Goal: Navigation & Orientation: Find specific page/section

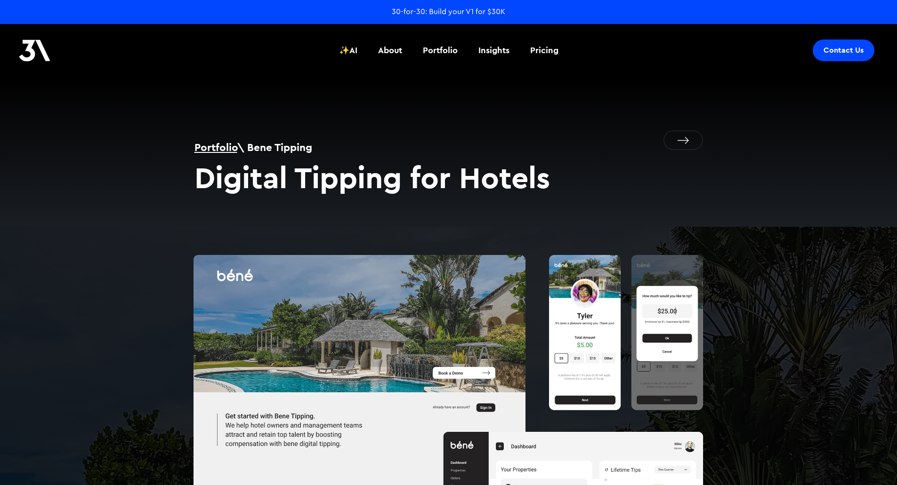
click at [44, 45] on img at bounding box center [35, 51] width 32 height 22
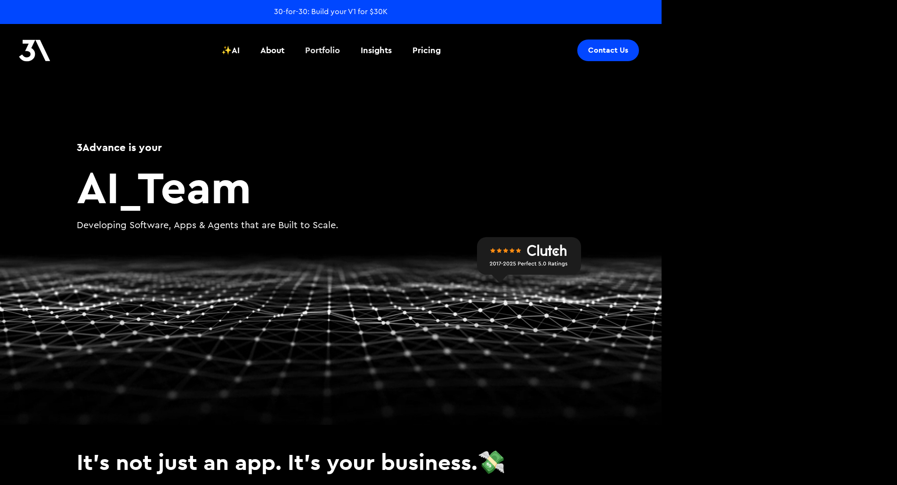
click at [311, 48] on div "Portfolio" at bounding box center [322, 50] width 35 height 12
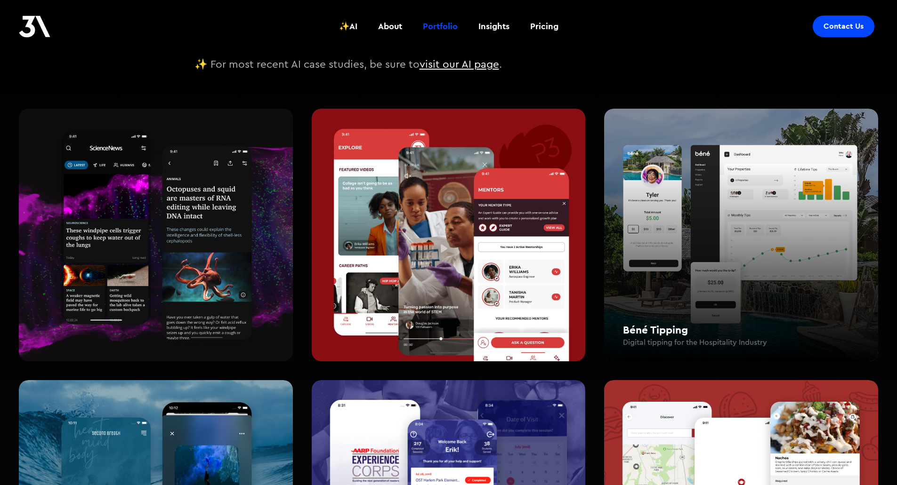
scroll to position [283, 0]
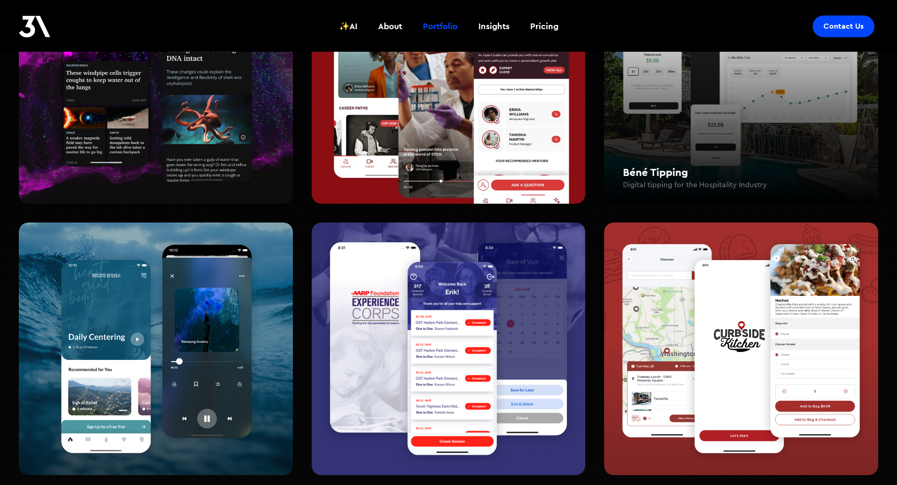
click at [736, 140] on div "Béné Tipping Digital tipping for the Hospitality Industry" at bounding box center [741, 77] width 274 height 253
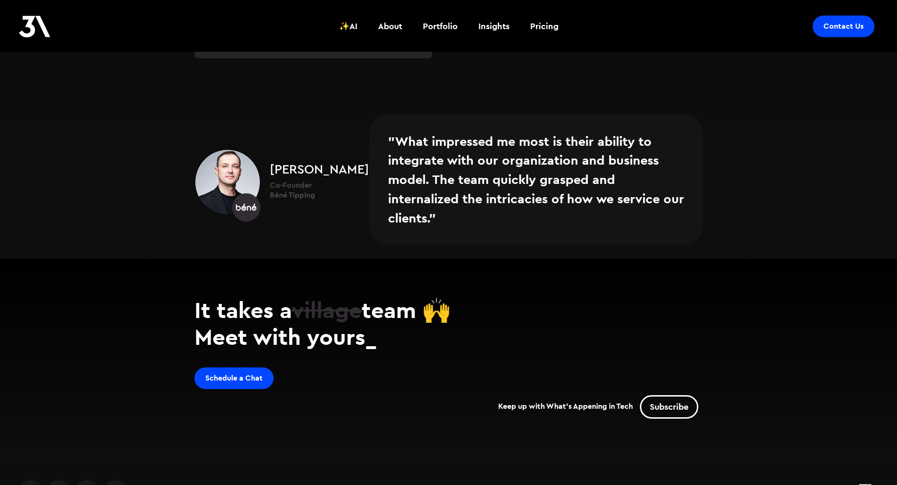
scroll to position [2963, 0]
